Goal: Information Seeking & Learning: Learn about a topic

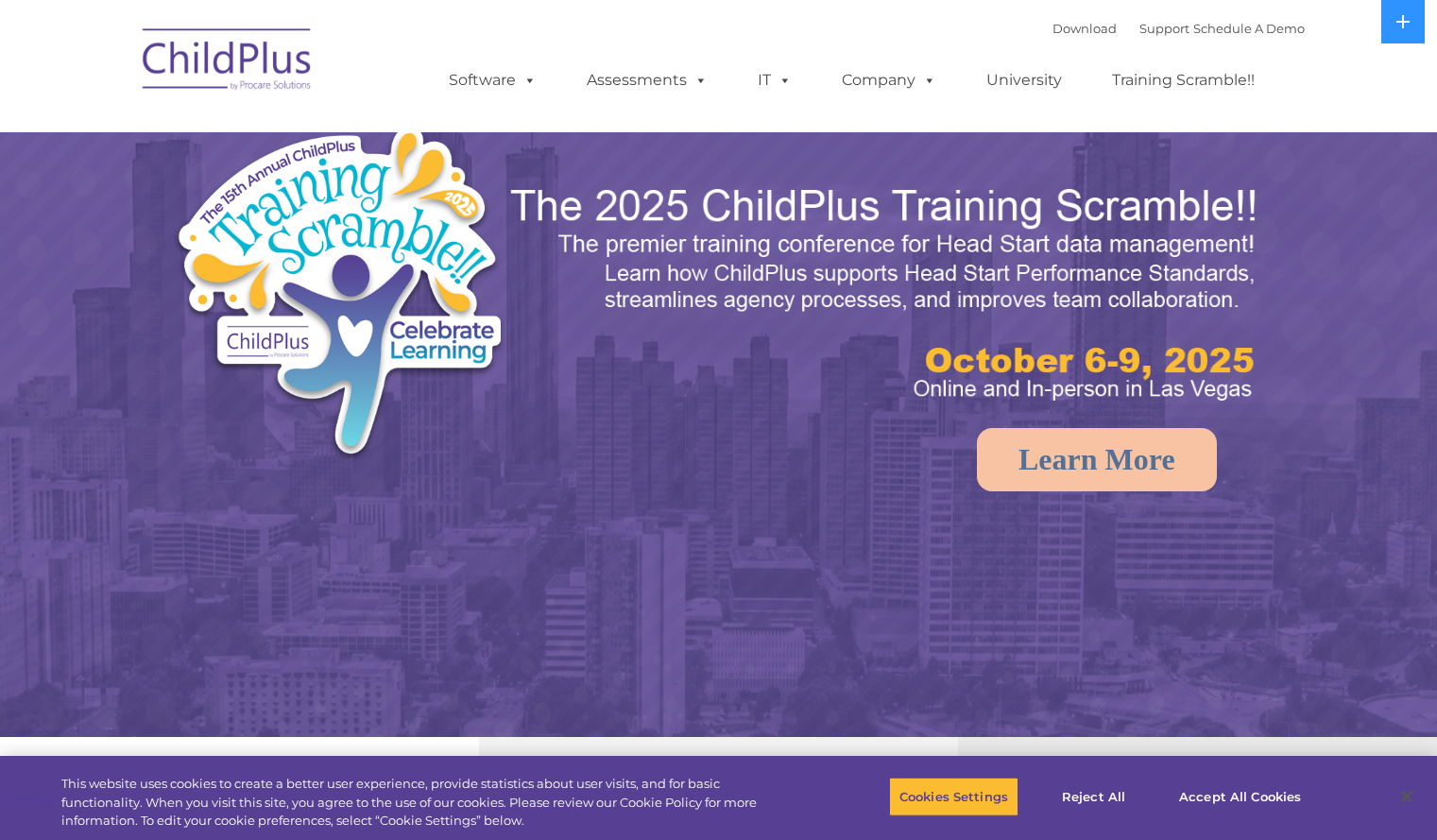
select select "MEDIUM"
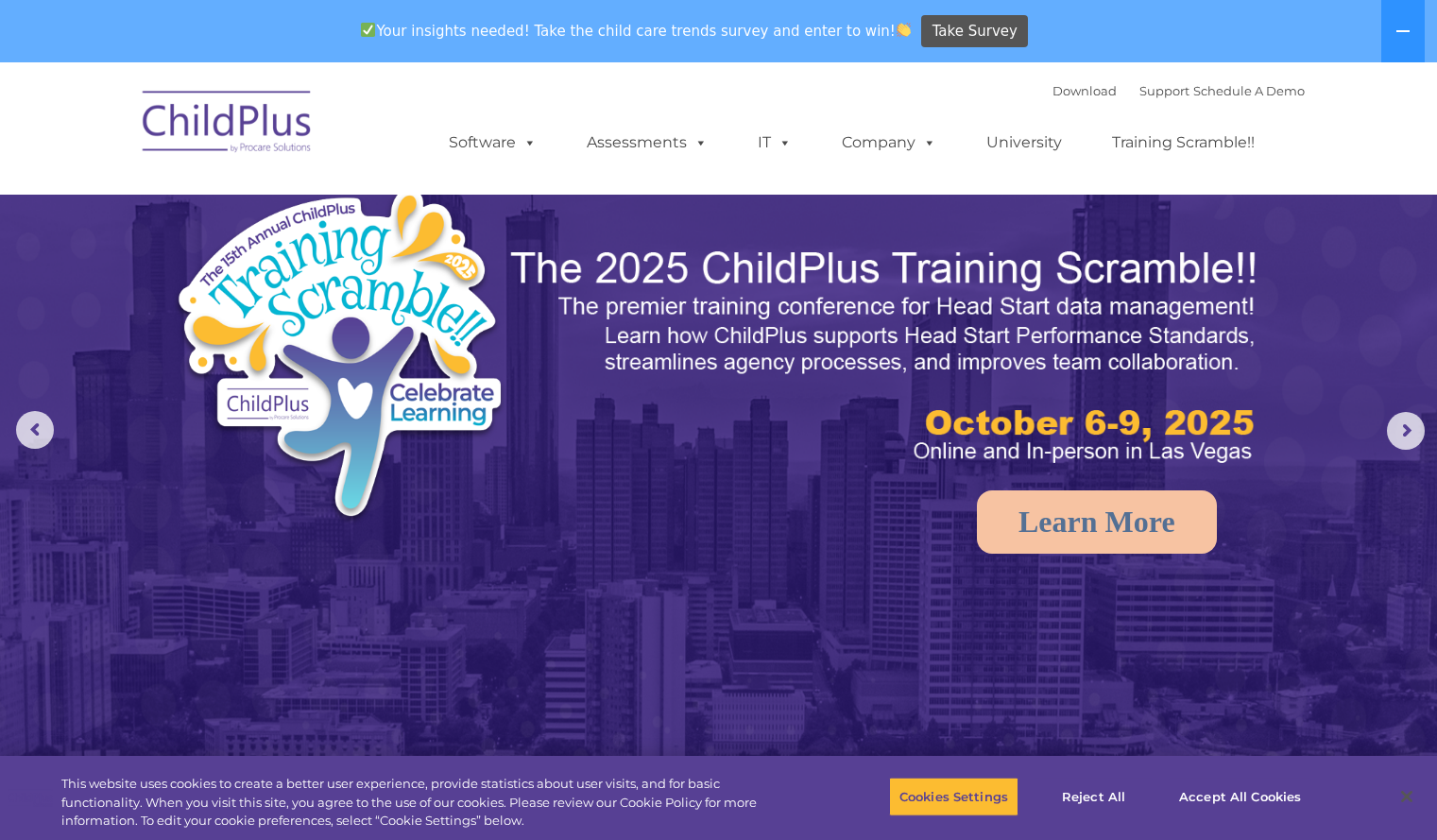
click at [297, 140] on img at bounding box center [228, 124] width 189 height 94
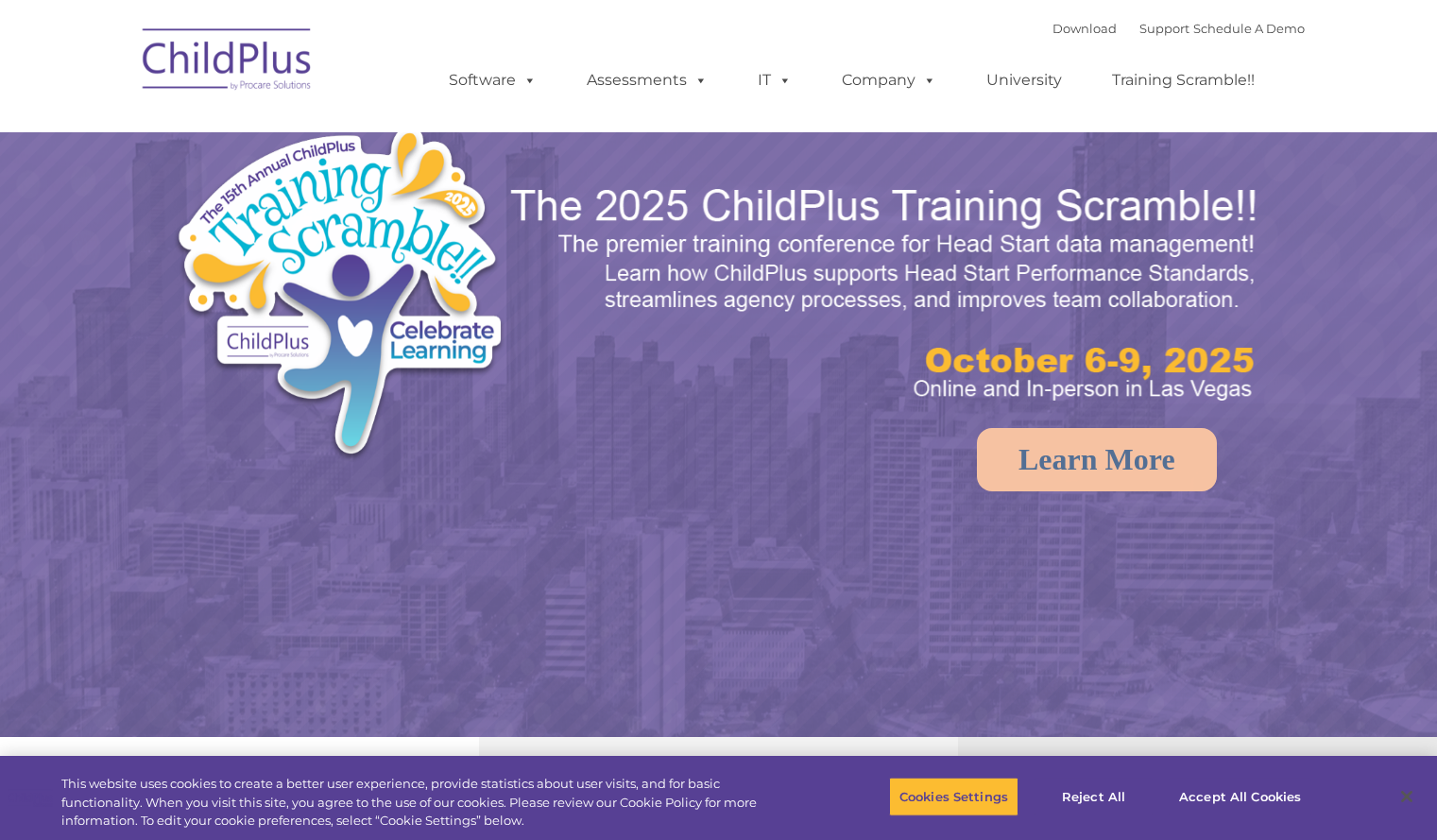
select select "MEDIUM"
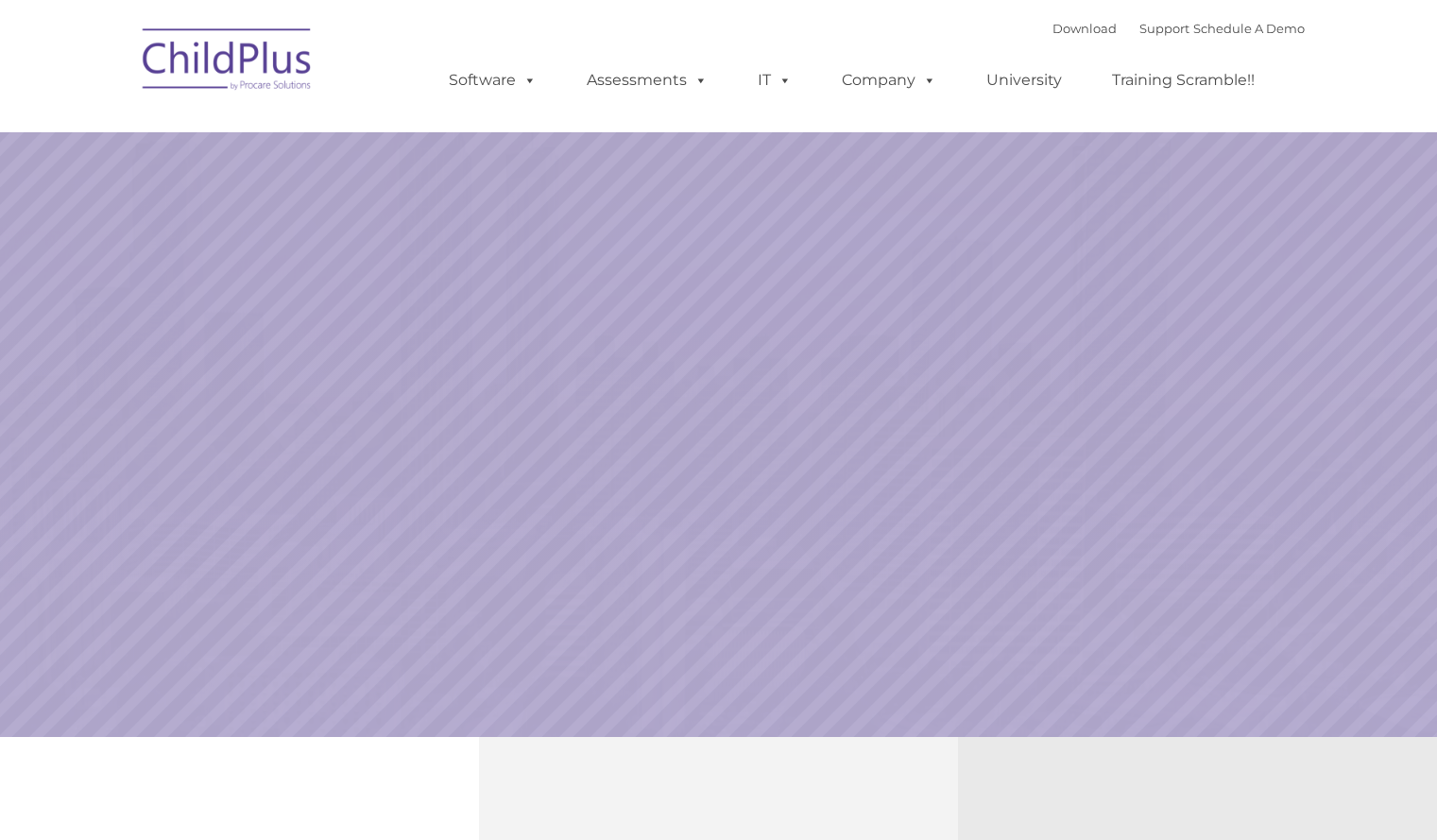
select select "MEDIUM"
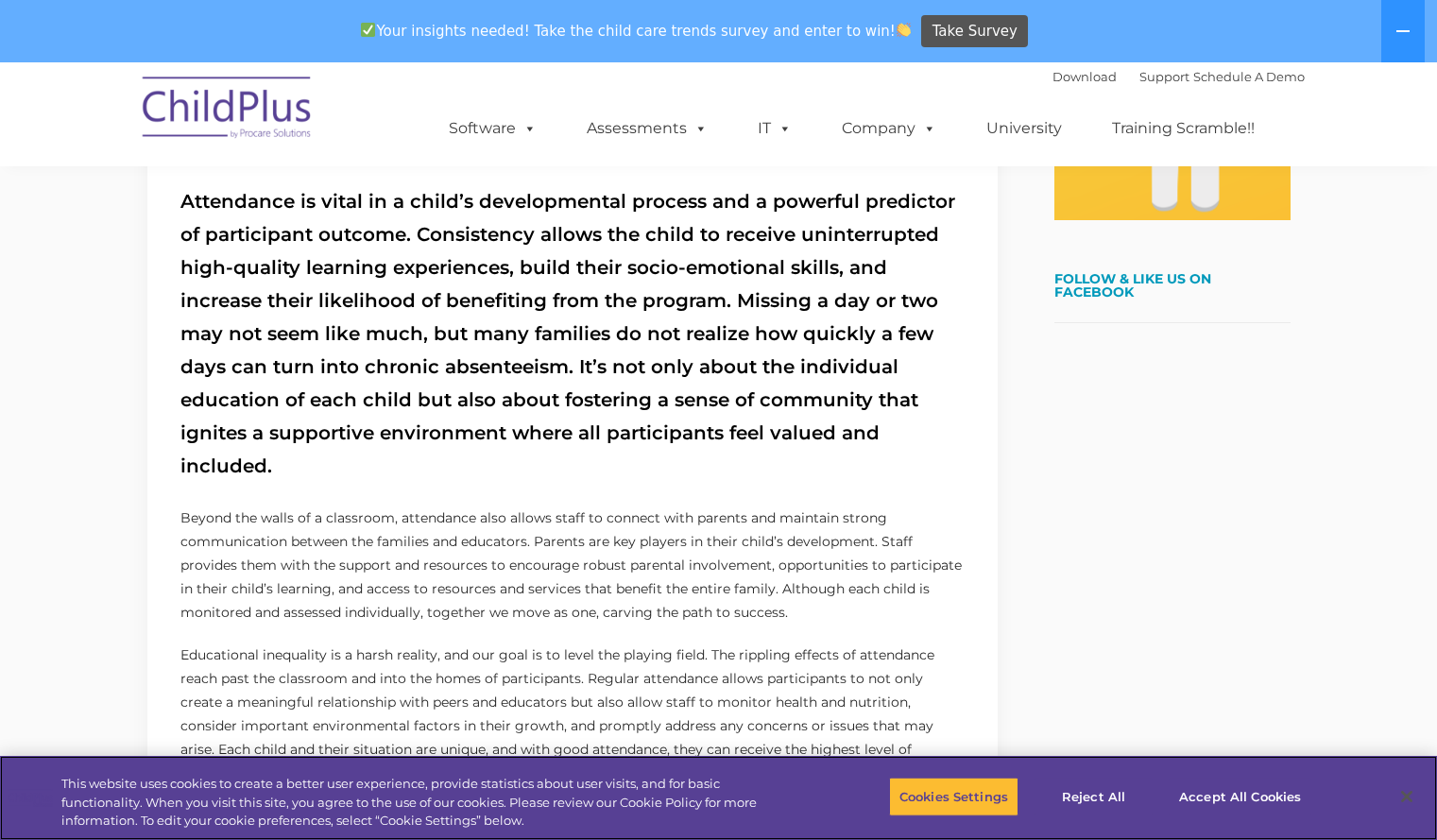
scroll to position [667, 0]
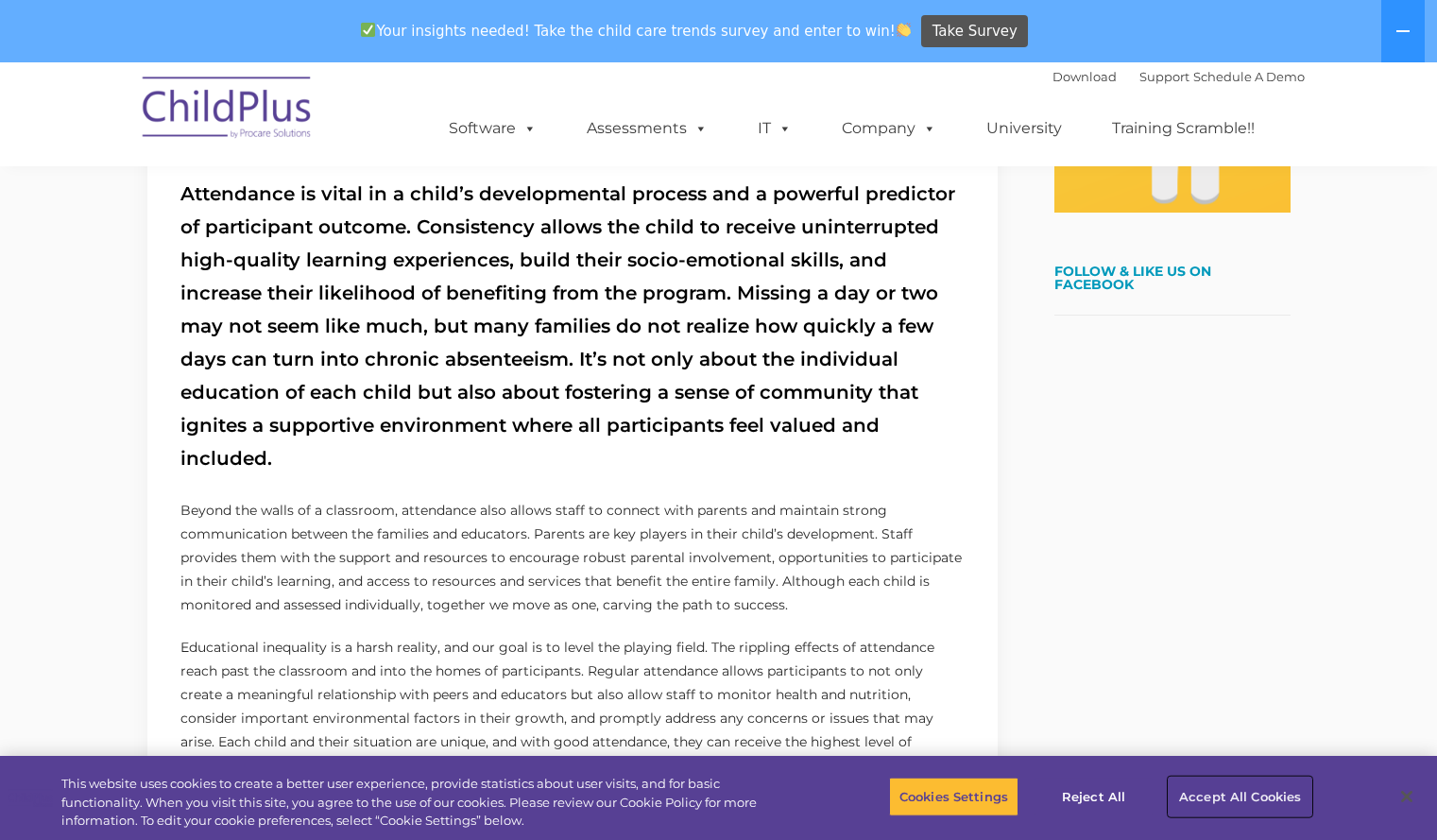
click at [1204, 787] on button "Accept All Cookies" at bounding box center [1240, 796] width 143 height 40
